Goal: Find specific page/section: Find specific page/section

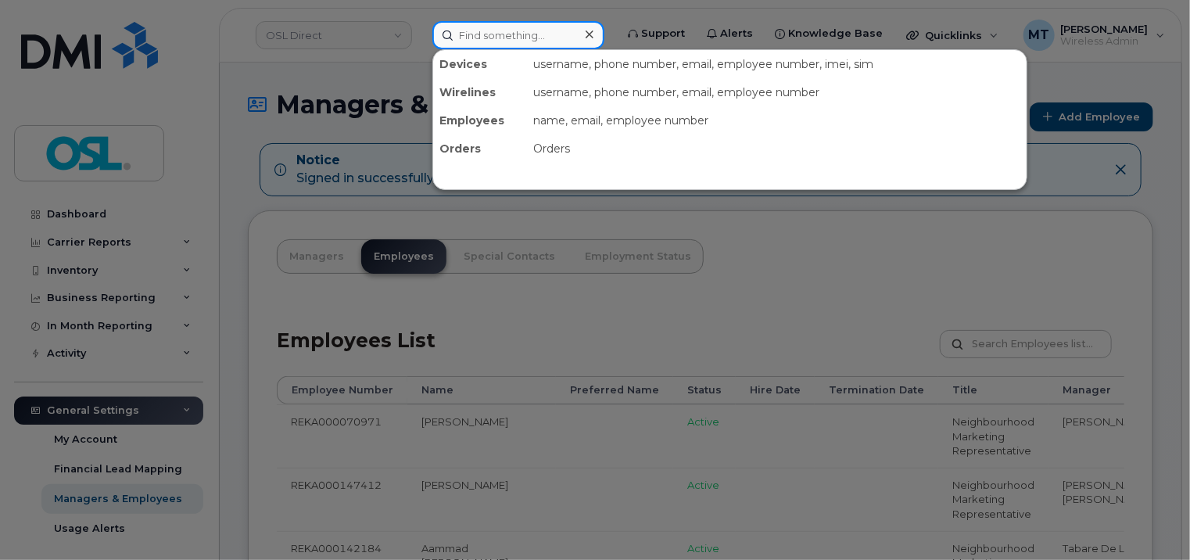
click at [507, 41] on input at bounding box center [518, 35] width 172 height 28
paste input "[PERSON_NAME][EMAIL_ADDRESS][PERSON_NAME][DOMAIN_NAME]"
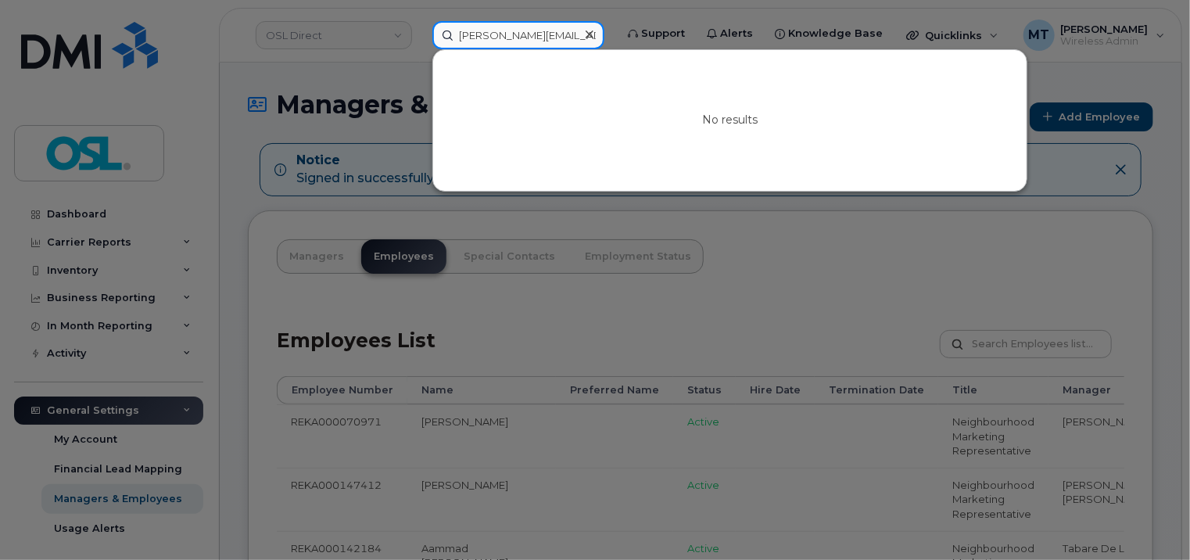
drag, startPoint x: 471, startPoint y: 39, endPoint x: 423, endPoint y: 38, distance: 47.7
click at [423, 38] on div "[PERSON_NAME][EMAIL_ADDRESS][PERSON_NAME][DOMAIN_NAME] No results" at bounding box center [518, 35] width 197 height 28
click at [475, 36] on input "[PERSON_NAME][EMAIL_ADDRESS][PERSON_NAME][DOMAIN_NAME]" at bounding box center [518, 35] width 172 height 28
type input "[PERSON_NAME][EMAIL_ADDRESS][PERSON_NAME][DOMAIN_NAME]"
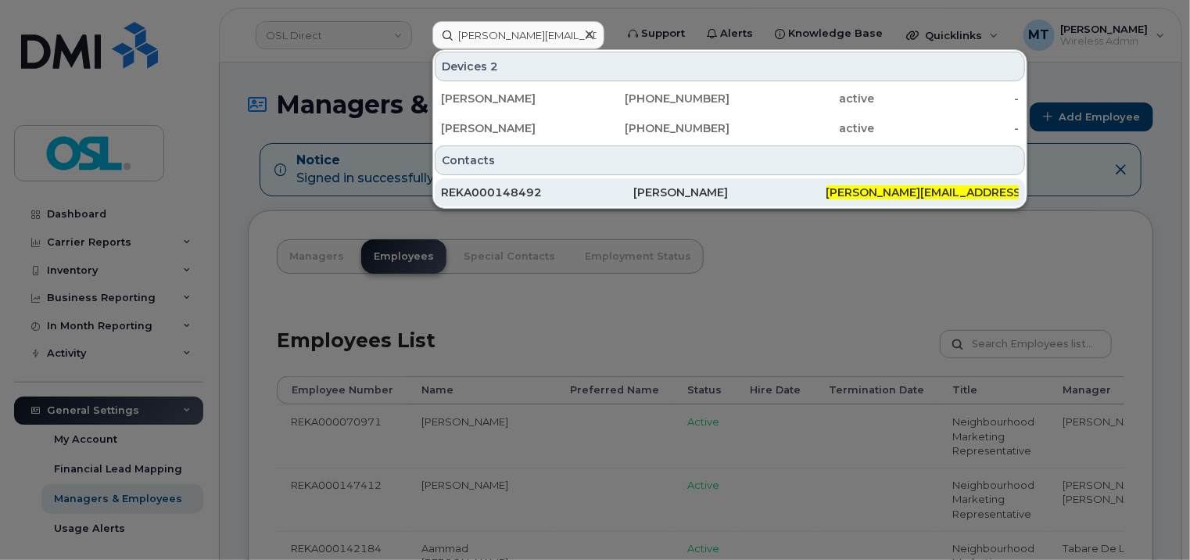
click at [569, 188] on div "REKA000148492" at bounding box center [537, 192] width 192 height 16
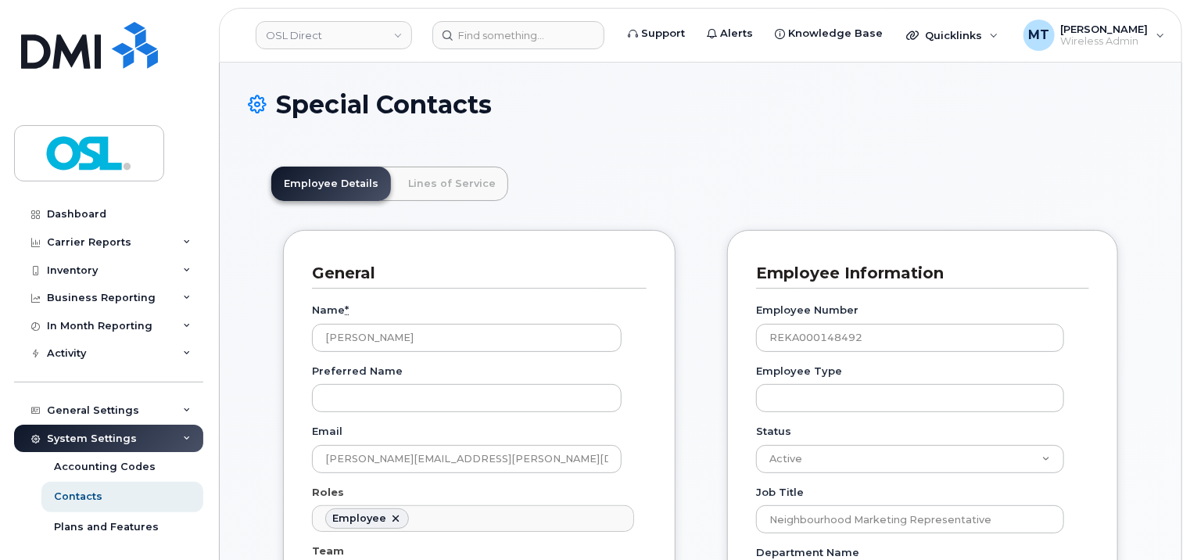
scroll to position [47, 0]
